Goal: Information Seeking & Learning: Compare options

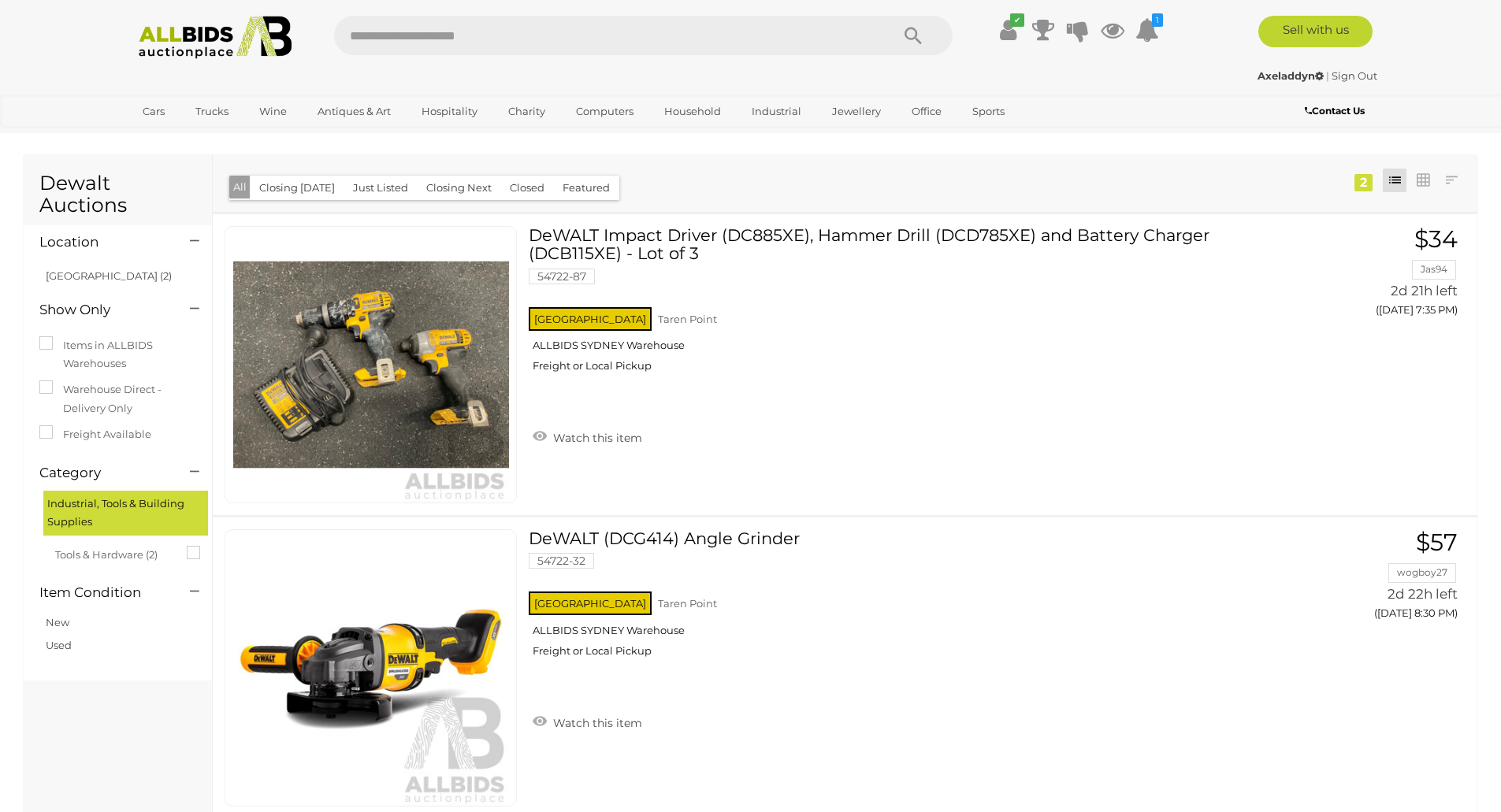
scroll to position [160, 0]
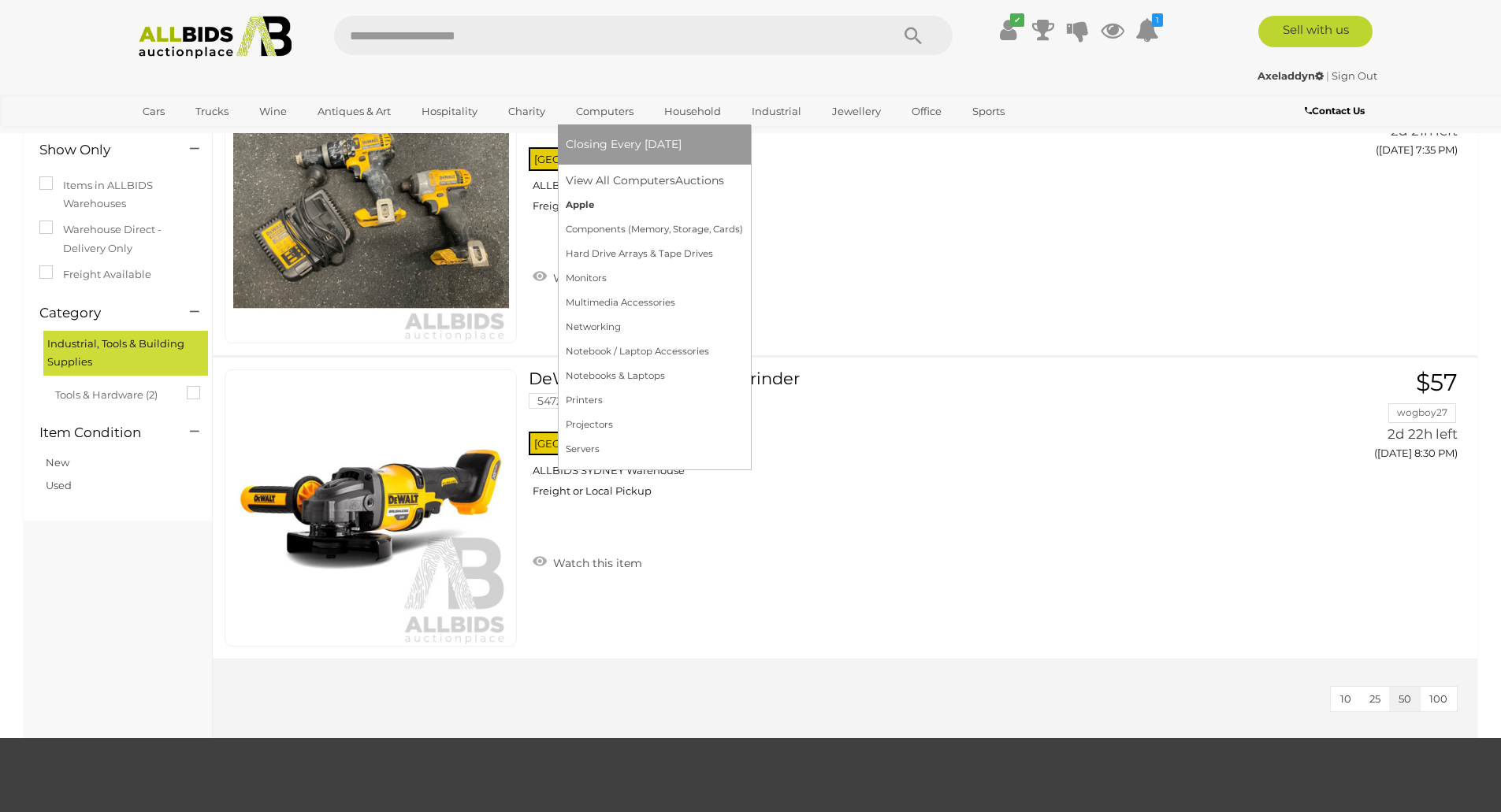
click at [580, 203] on link "Apple" at bounding box center [654, 204] width 178 height 24
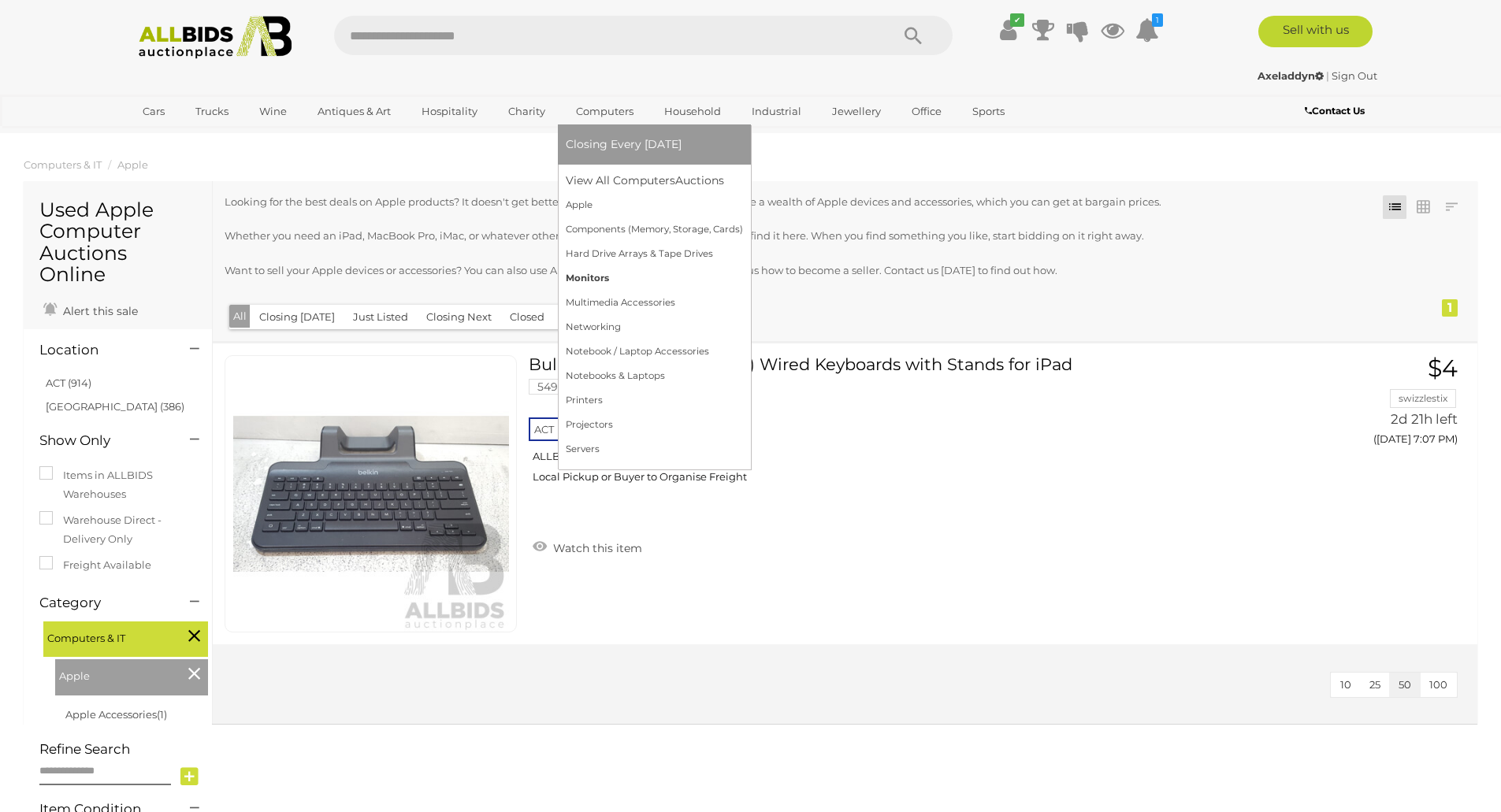
click at [619, 276] on link "Monitors" at bounding box center [654, 278] width 178 height 24
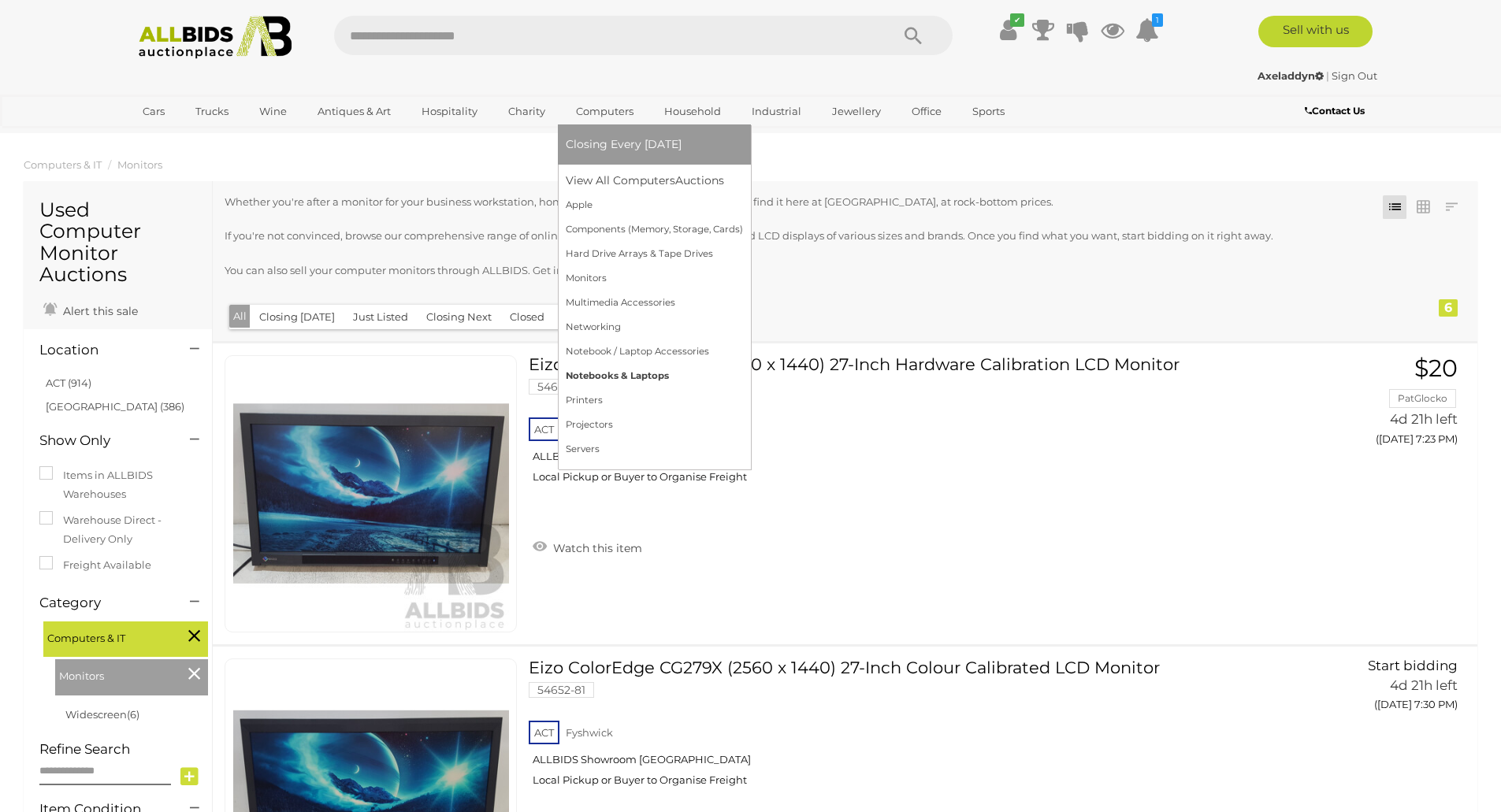
click at [616, 378] on link "Notebooks & Laptops" at bounding box center [654, 376] width 178 height 24
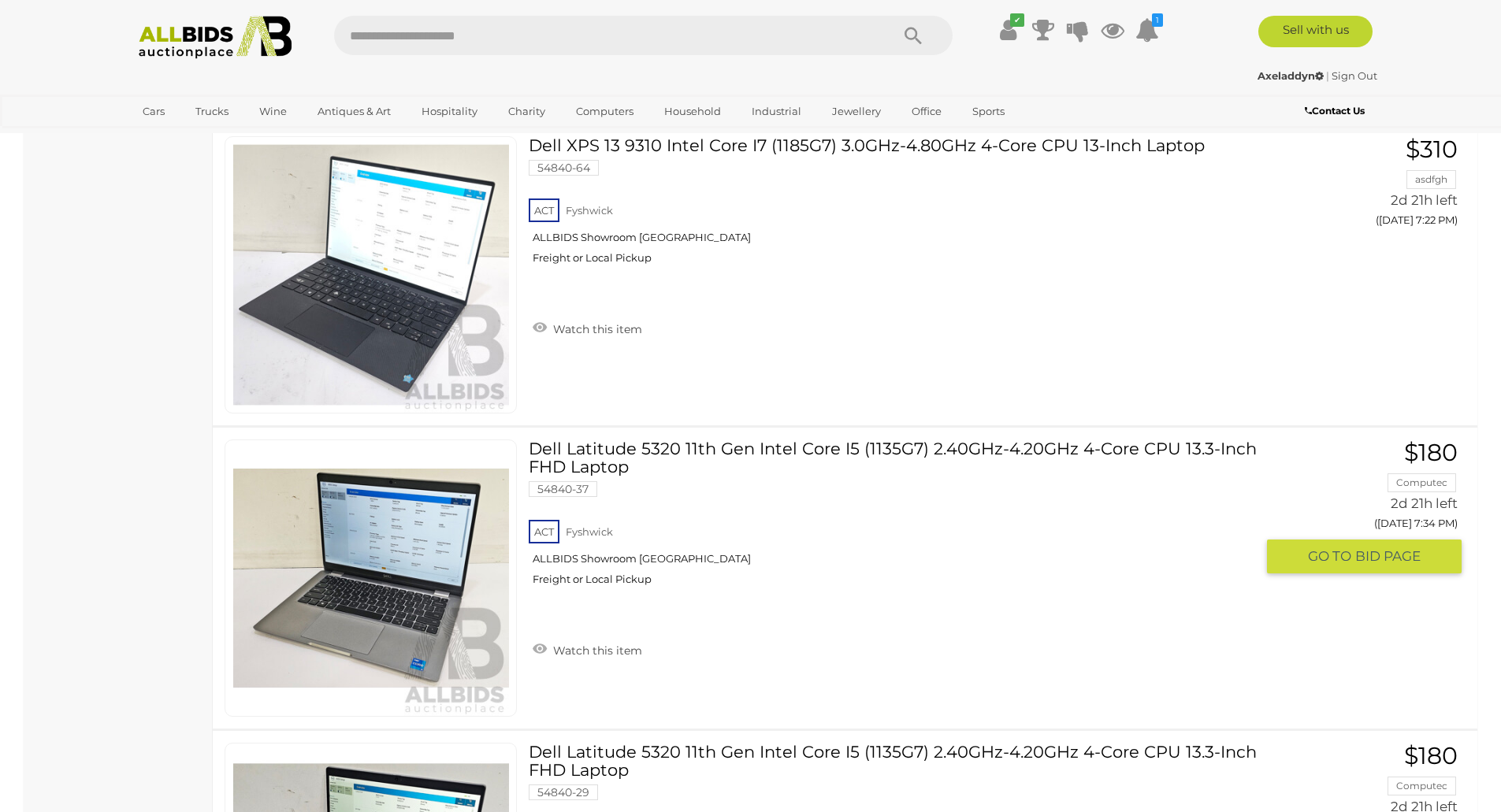
scroll to position [1055, 0]
